Goal: Transaction & Acquisition: Register for event/course

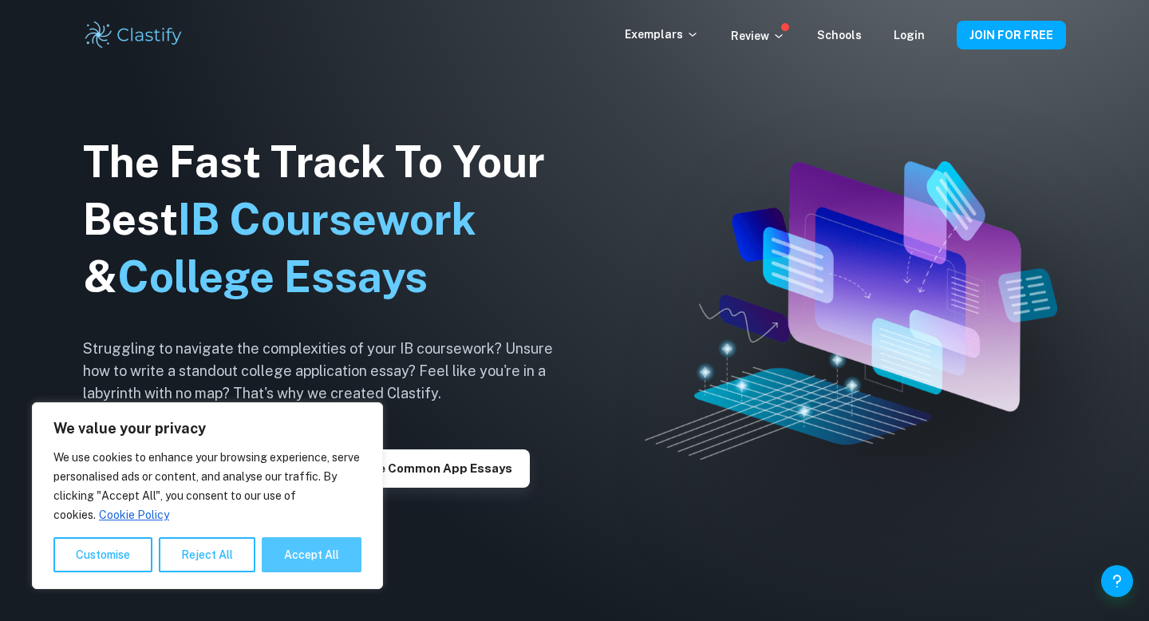
click at [334, 554] on button "Accept All" at bounding box center [312, 554] width 100 height 35
checkbox input "true"
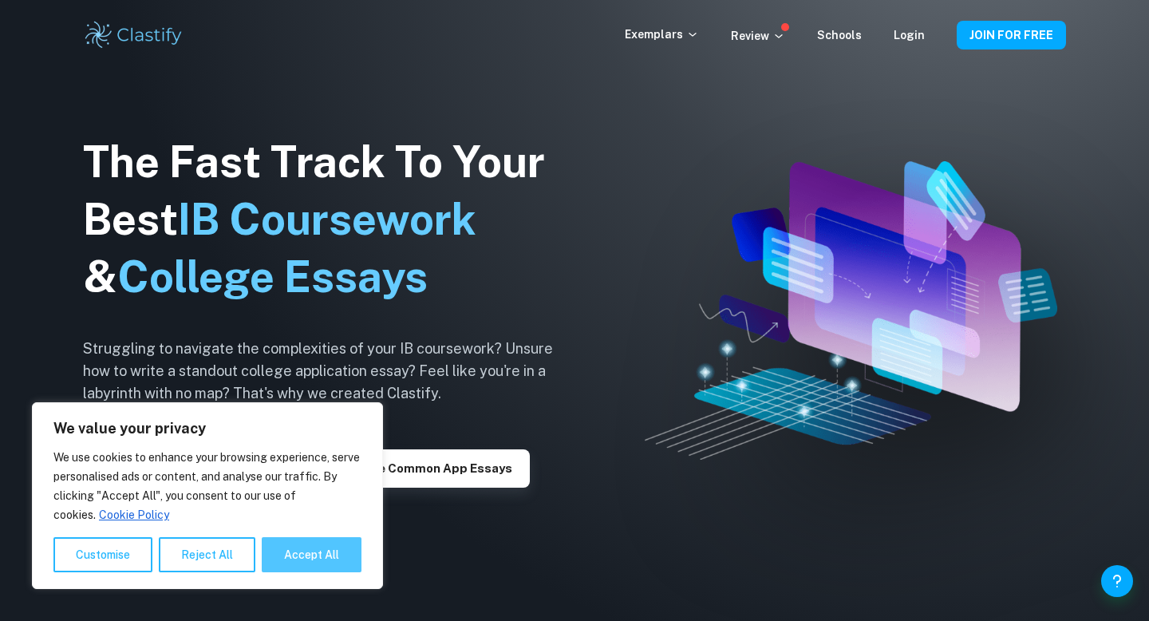
checkbox input "true"
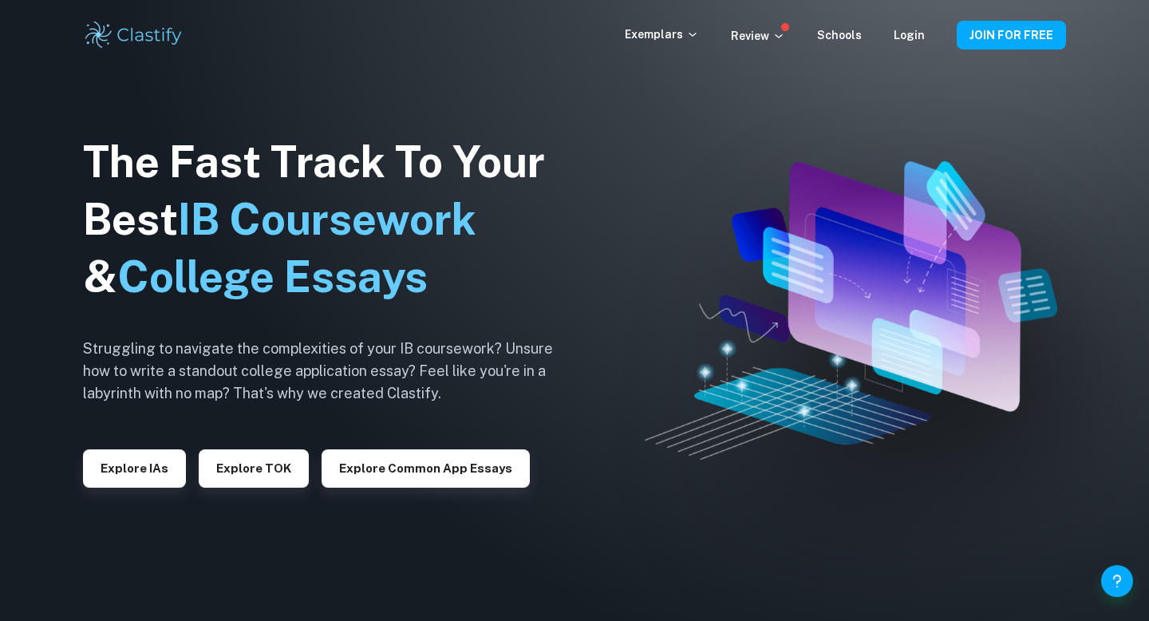
click at [720, 428] on img at bounding box center [850, 310] width 412 height 298
click at [1010, 46] on button "JOIN FOR FREE" at bounding box center [1010, 35] width 109 height 29
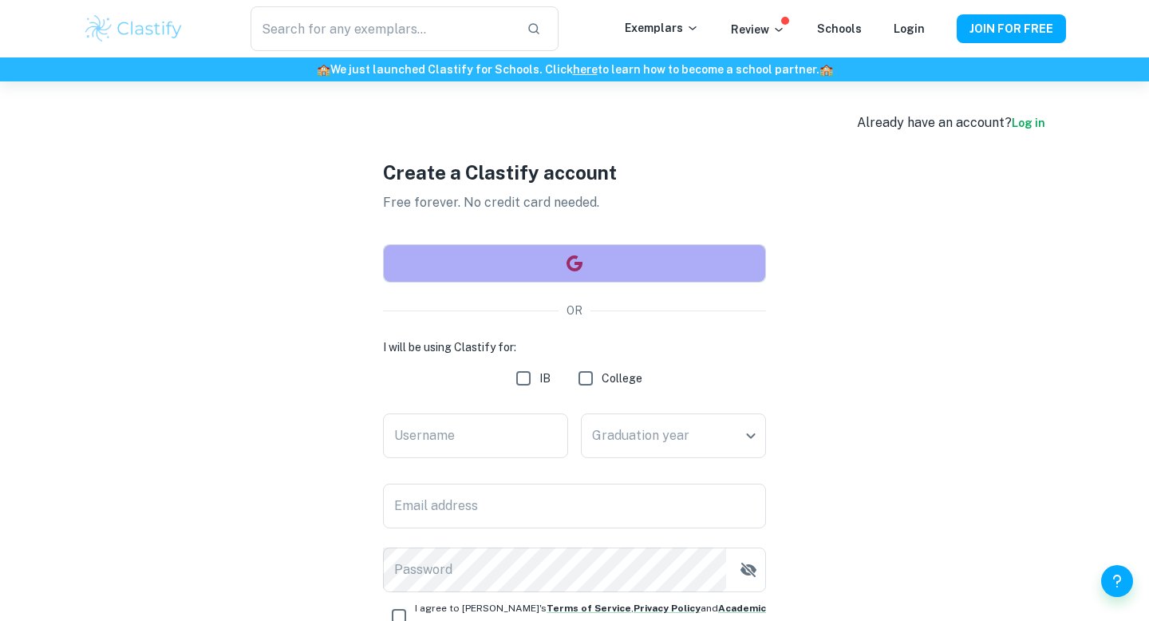
click at [627, 256] on button "button" at bounding box center [574, 263] width 383 height 38
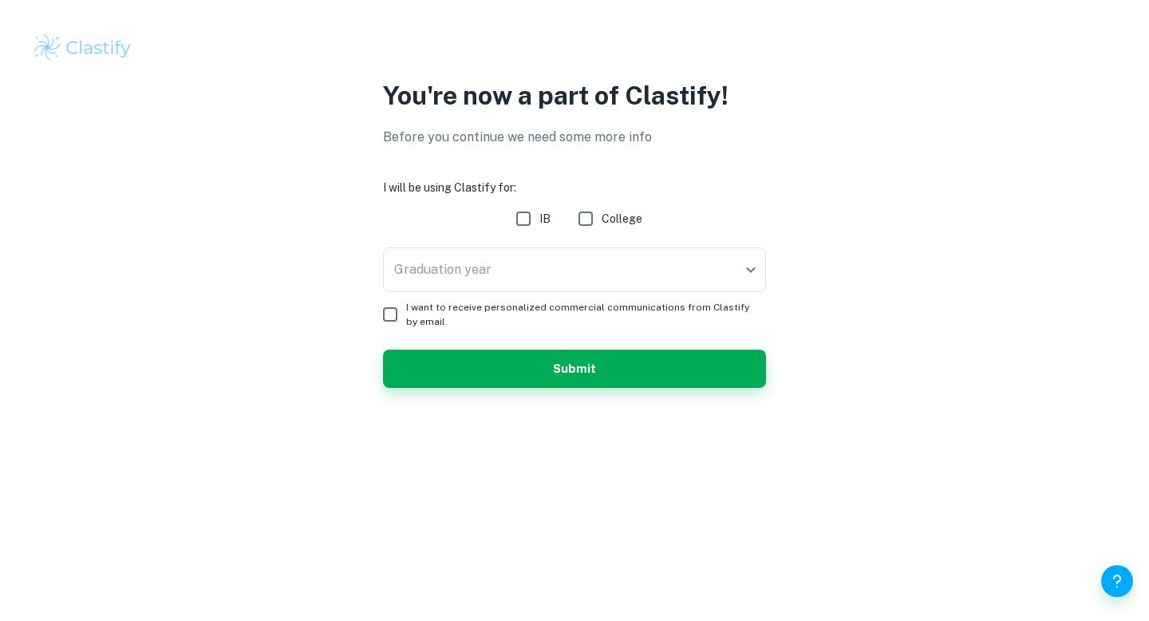
click at [519, 216] on input "IB" at bounding box center [523, 219] width 32 height 32
checkbox input "true"
click at [499, 268] on body "We value your privacy We use cookies to enhance your browsing experience, serve…" at bounding box center [574, 310] width 1149 height 621
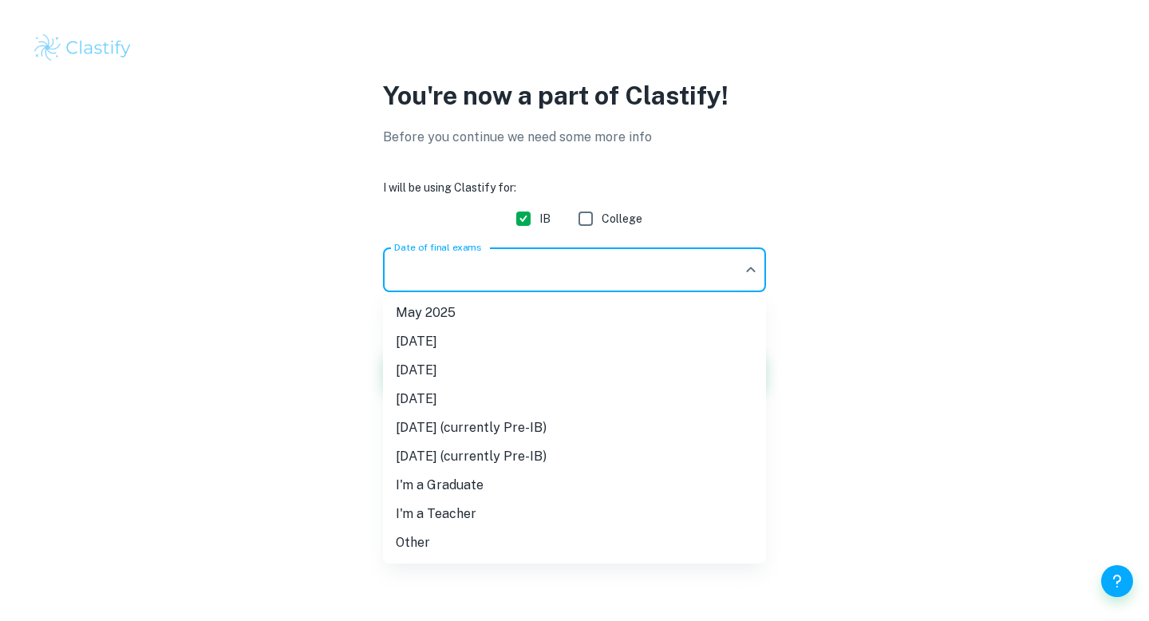
click at [442, 512] on li "I'm a Teacher" at bounding box center [574, 513] width 383 height 29
type input "Teacher"
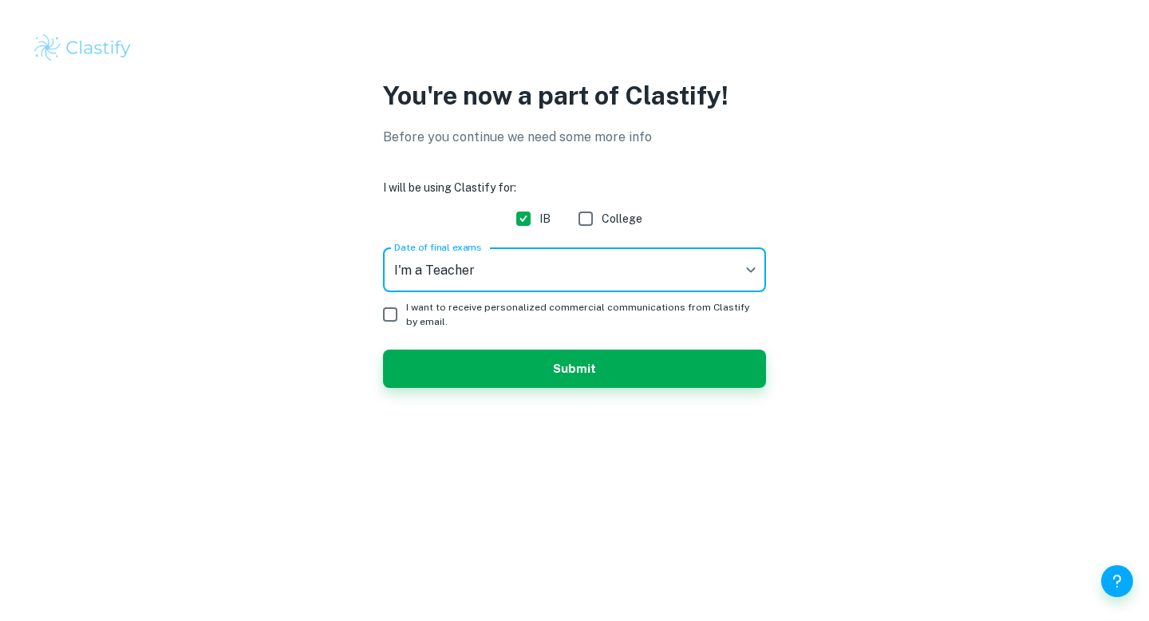
click at [386, 318] on input "I want to receive personalized commercial communications from Clastify by email." at bounding box center [390, 314] width 32 height 32
checkbox input "true"
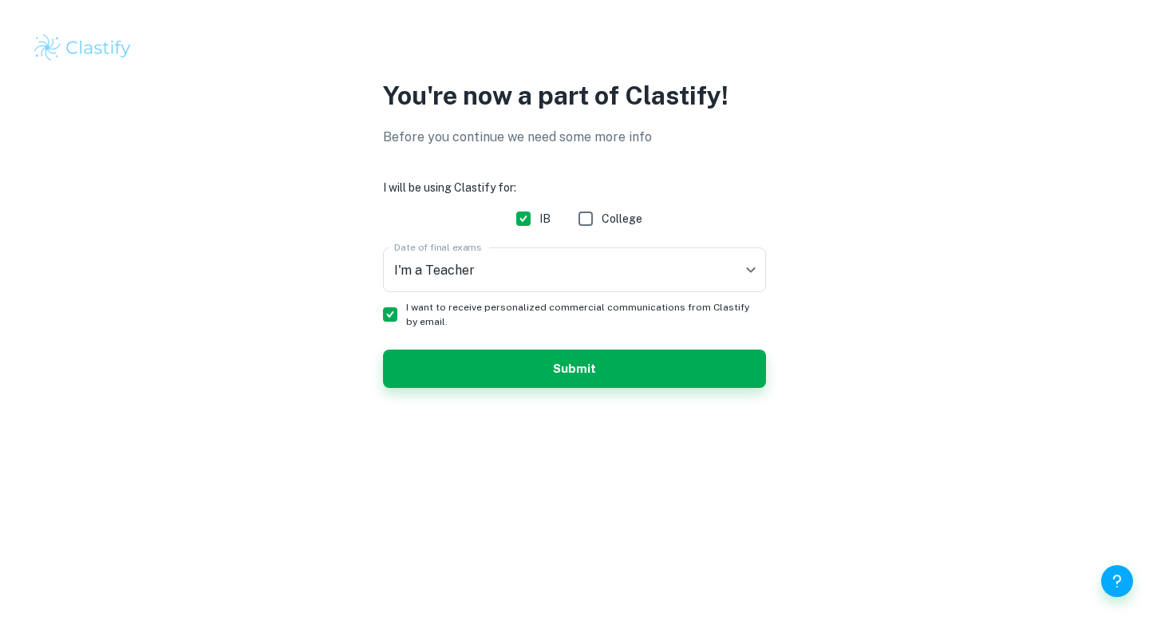
click at [569, 367] on button "Submit" at bounding box center [574, 368] width 383 height 38
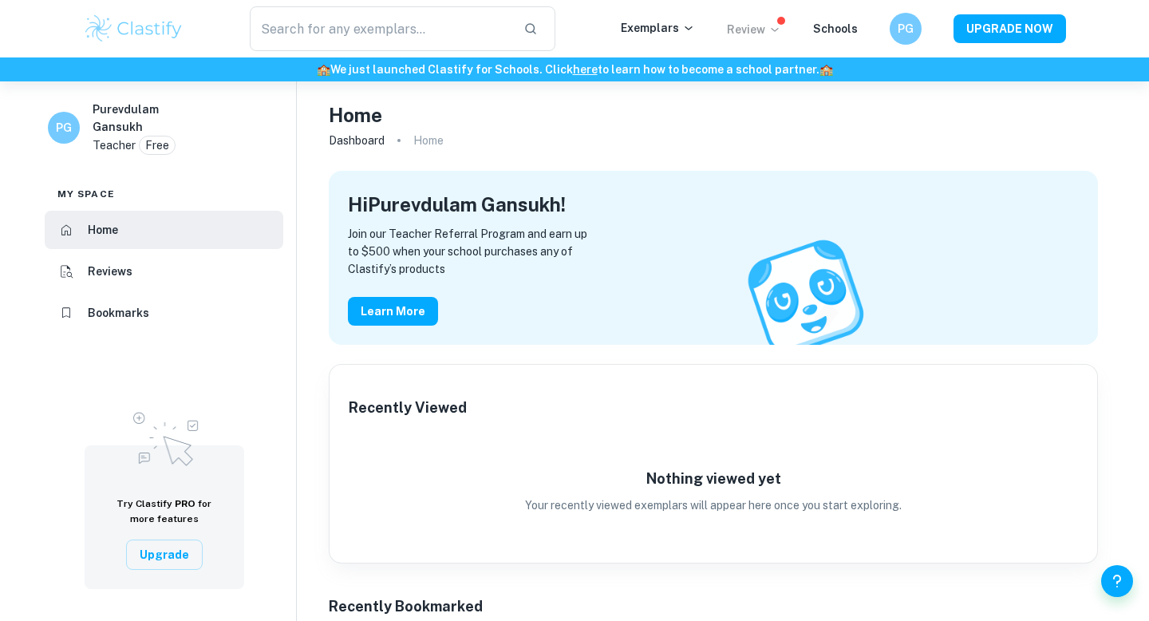
click at [771, 26] on p "Review" at bounding box center [754, 30] width 54 height 18
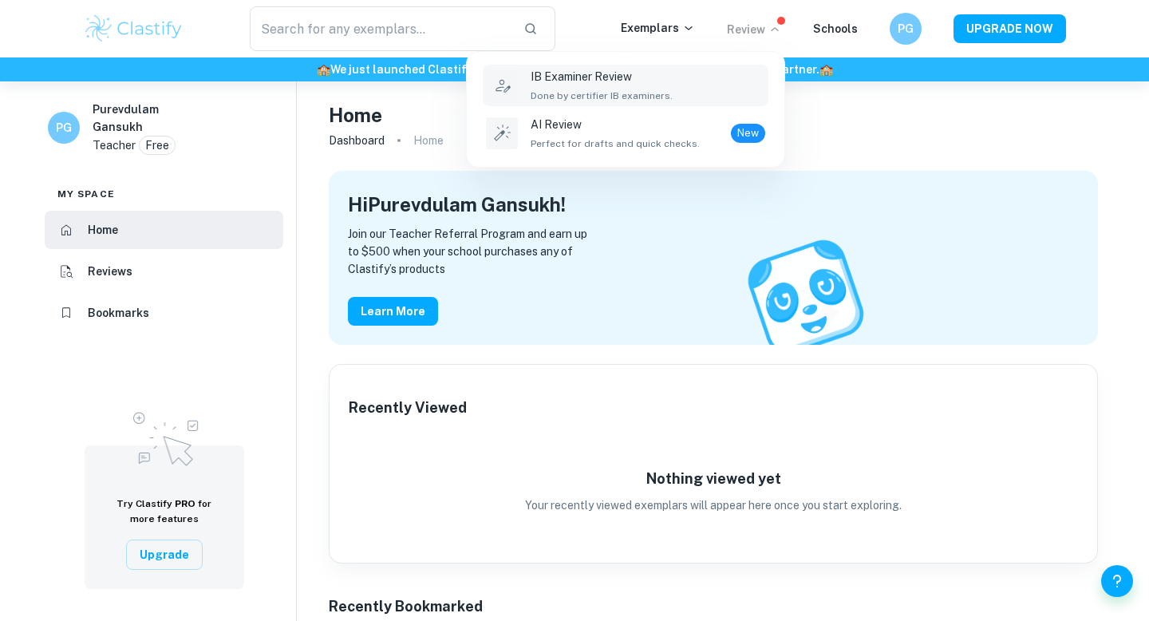
click at [629, 75] on p "IB Examiner Review" at bounding box center [601, 77] width 142 height 18
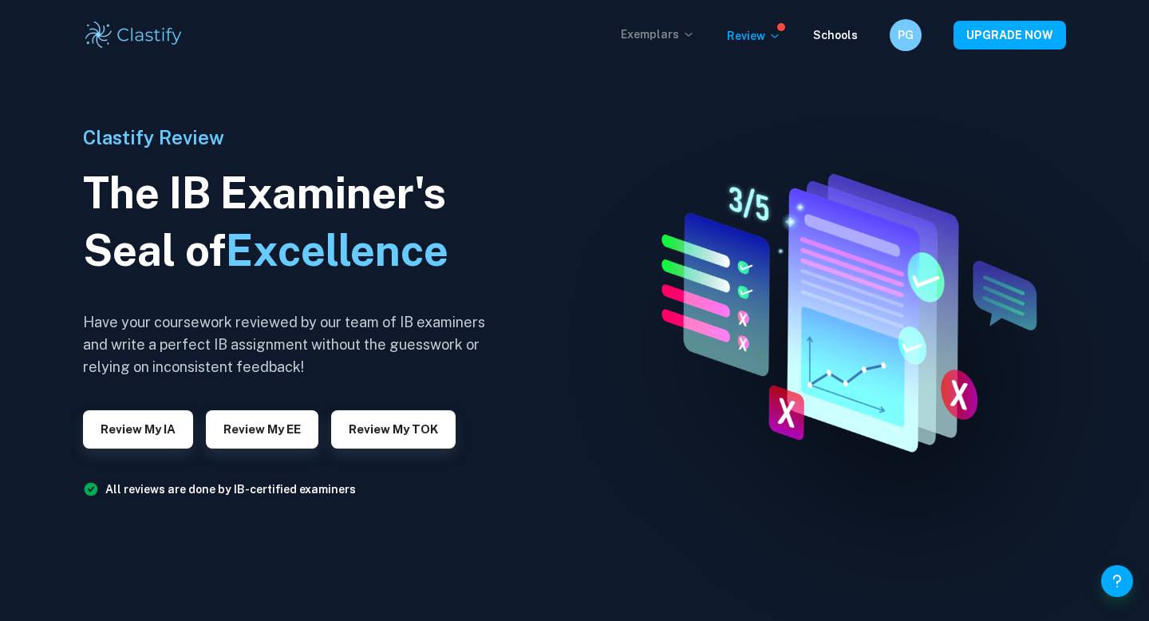
click at [692, 37] on icon at bounding box center [688, 34] width 13 height 13
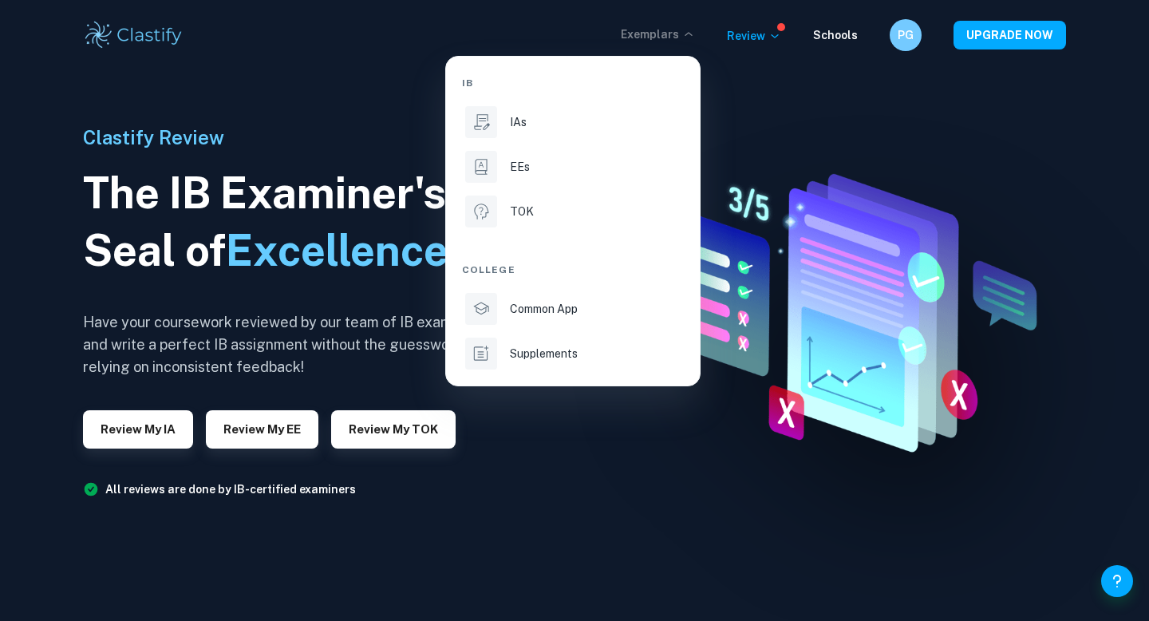
click at [692, 38] on div at bounding box center [574, 310] width 1149 height 621
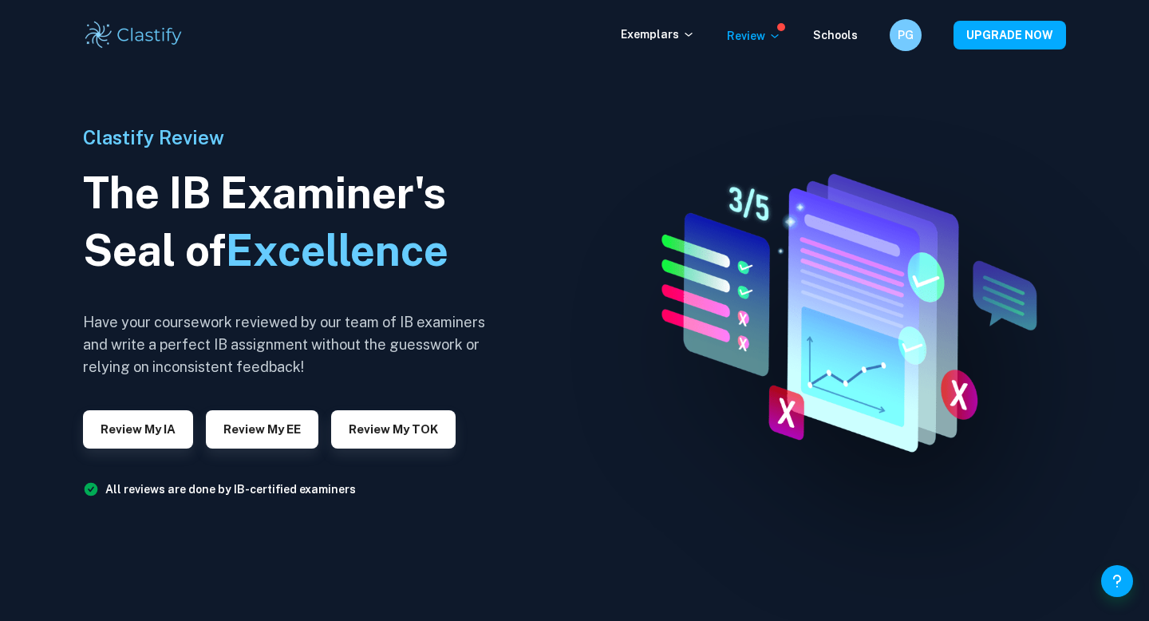
click at [117, 27] on img at bounding box center [133, 35] width 101 height 32
